Goal: Information Seeking & Learning: Understand process/instructions

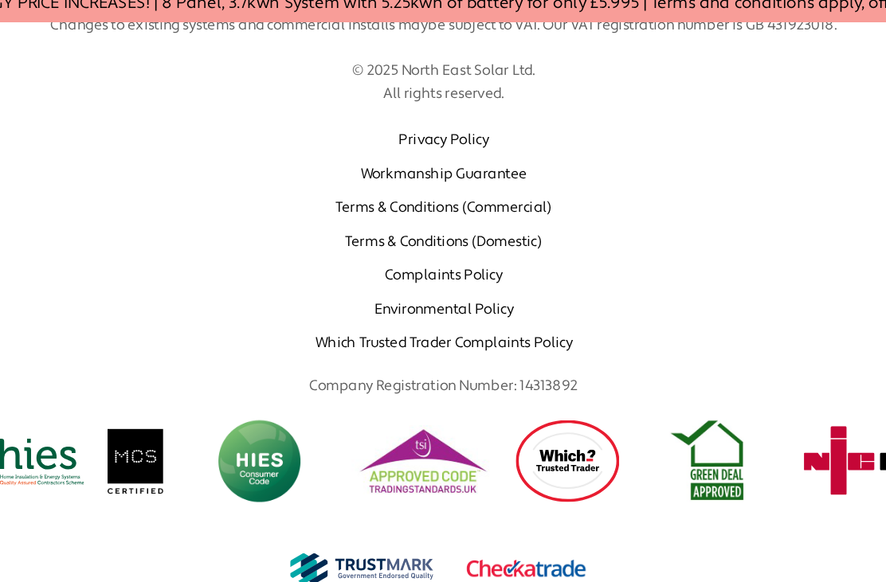
scroll to position [857, 0]
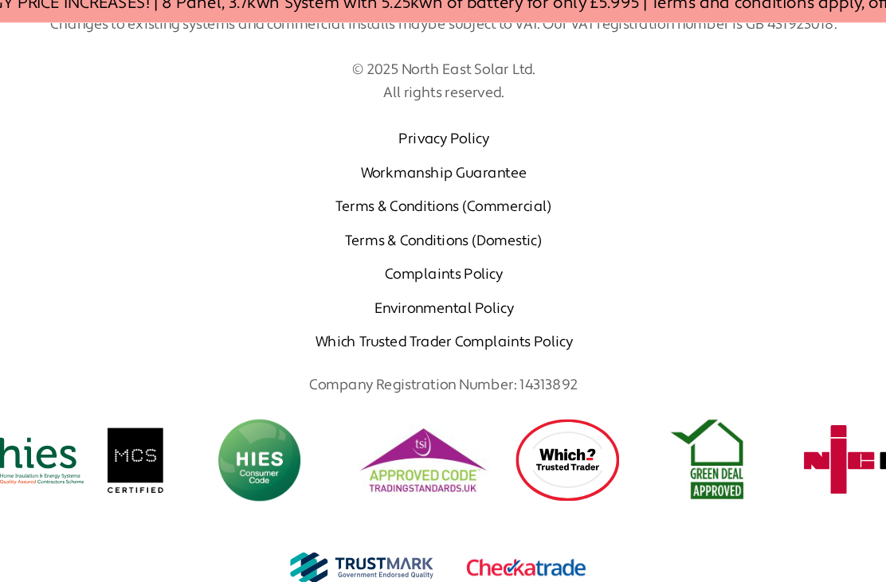
click at [353, 349] on link "Which Trusted Trader Complaints Policy" at bounding box center [453, 356] width 200 height 14
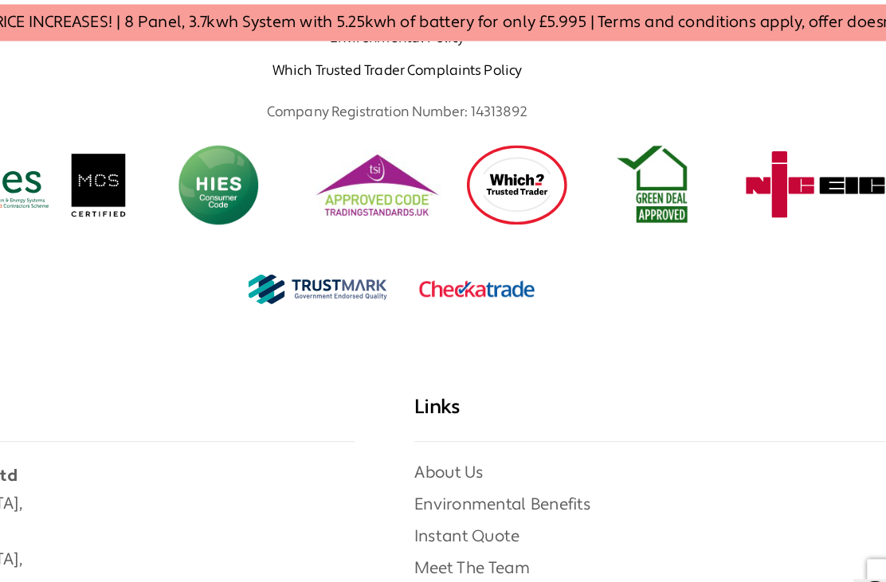
scroll to position [1083, 0]
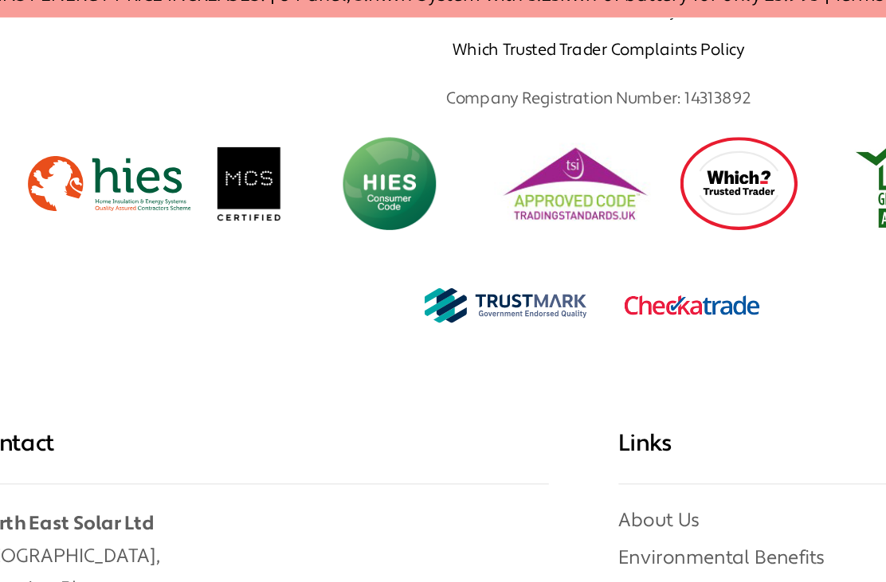
click at [84, 190] on img at bounding box center [118, 222] width 112 height 64
click at [82, 190] on img at bounding box center [118, 222] width 112 height 64
click at [268, 190] on img at bounding box center [310, 222] width 112 height 64
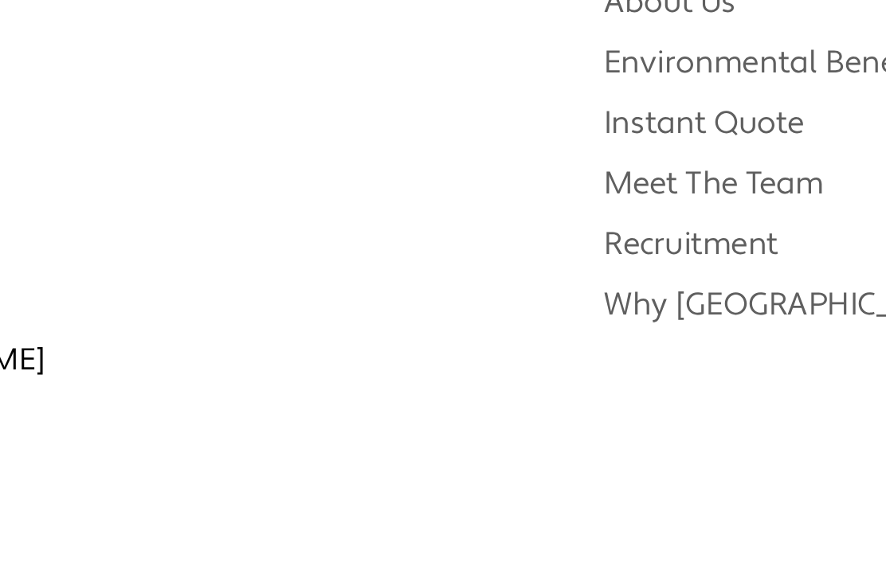
scroll to position [1219, 0]
click at [443, 205] on div "Links About Us Environmental Benefits Instant Quote Meet The Team Recruitment W…" at bounding box center [664, 368] width 443 height 326
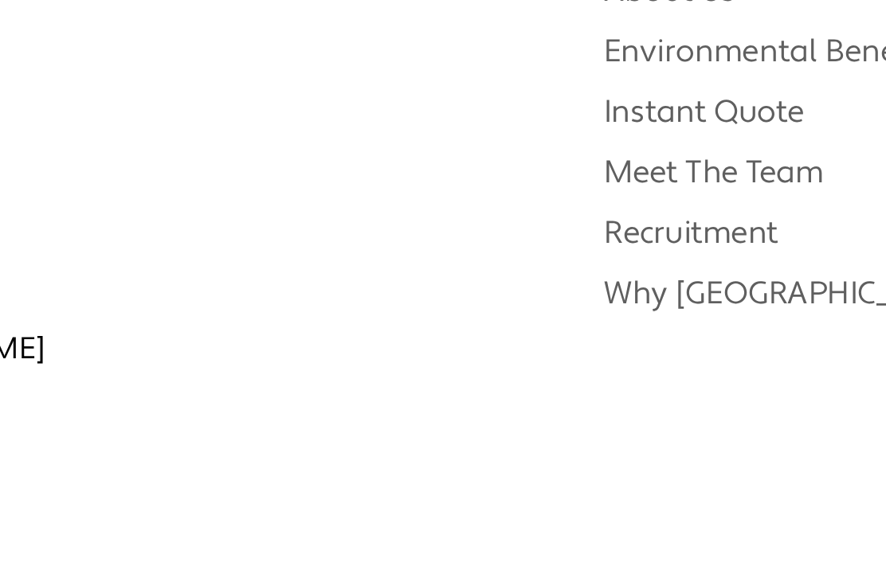
scroll to position [1229, 0]
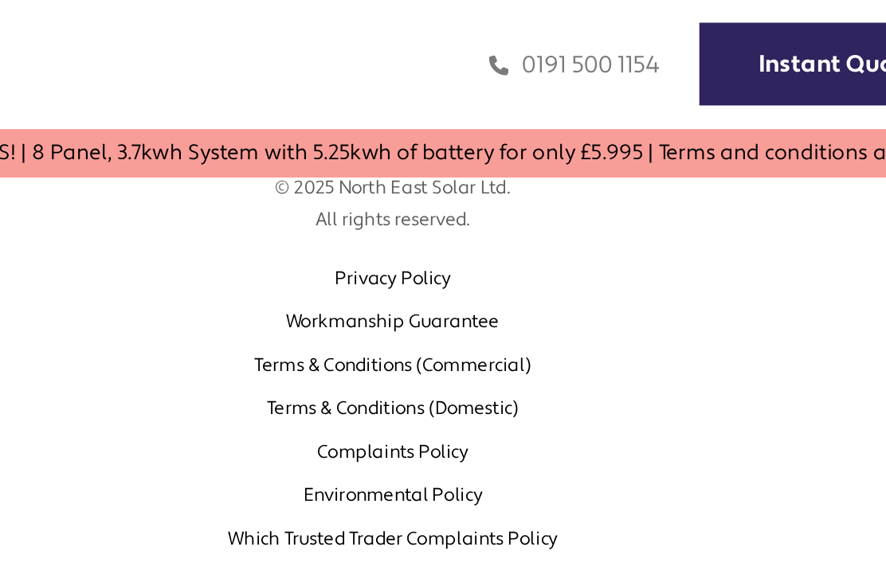
scroll to position [1259, 0]
